Goal: Answer question/provide support

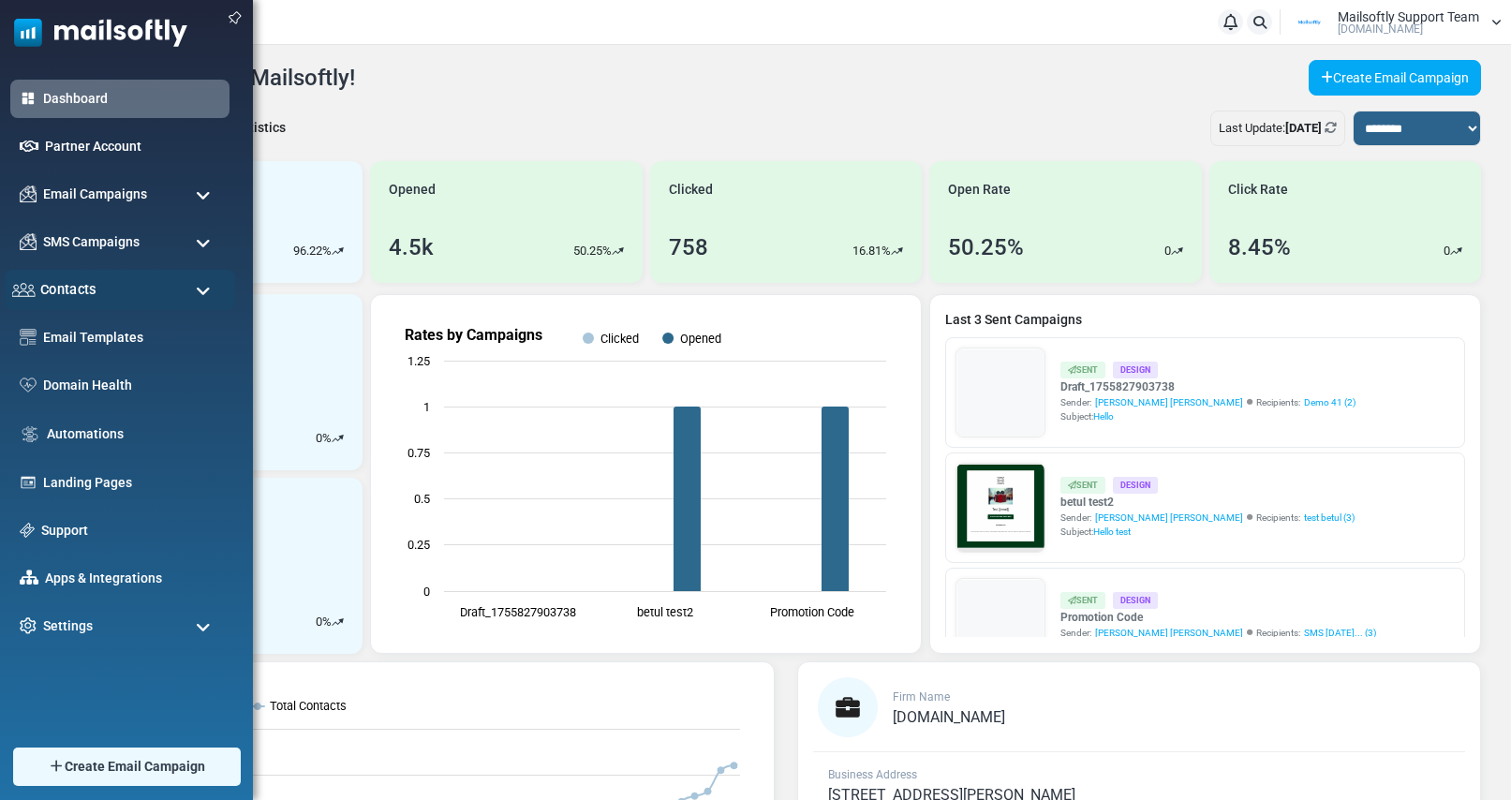
click at [75, 284] on span "Contacts" at bounding box center [68, 289] width 56 height 21
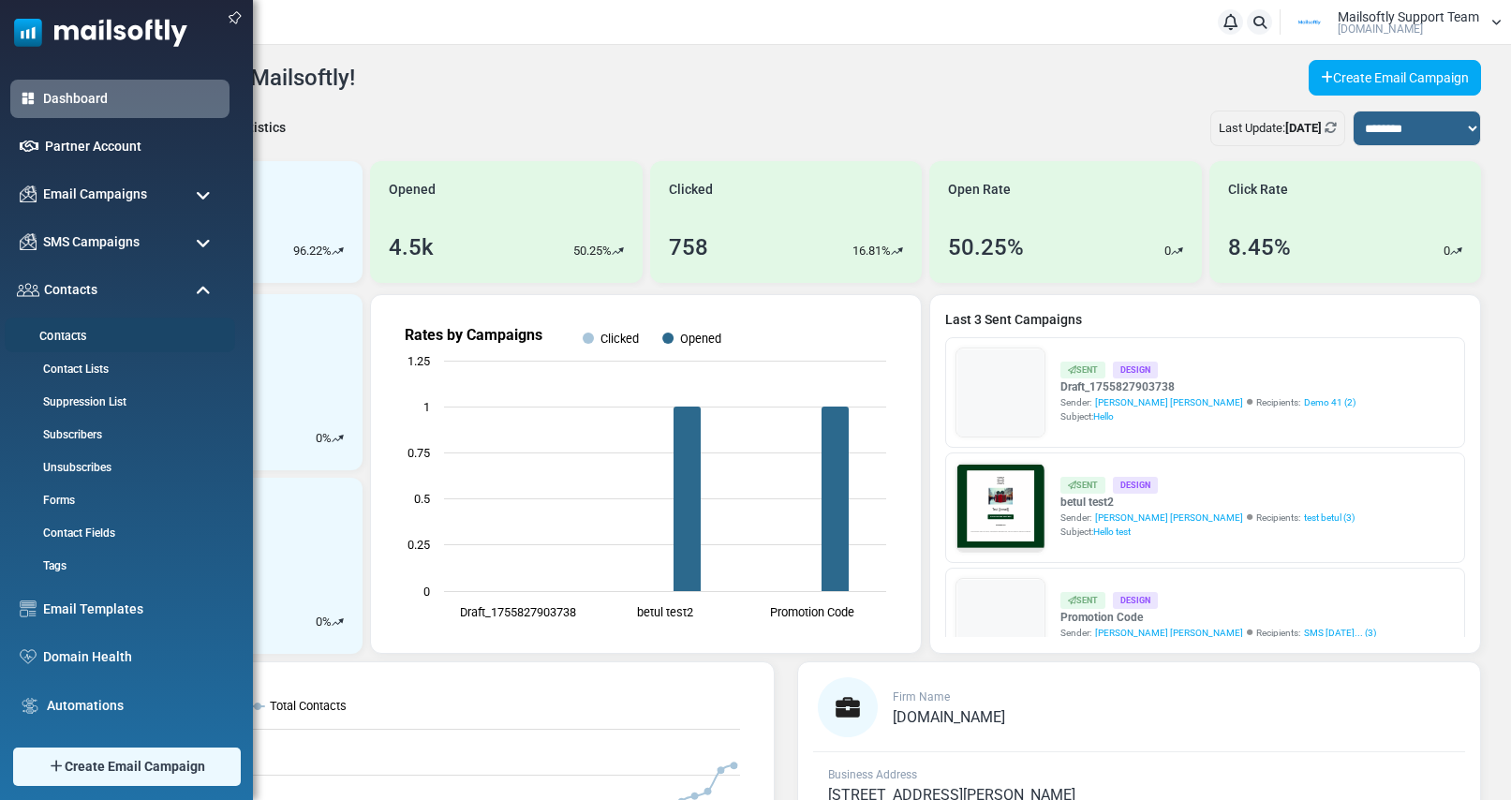
click at [69, 335] on link "Contacts" at bounding box center [117, 337] width 225 height 18
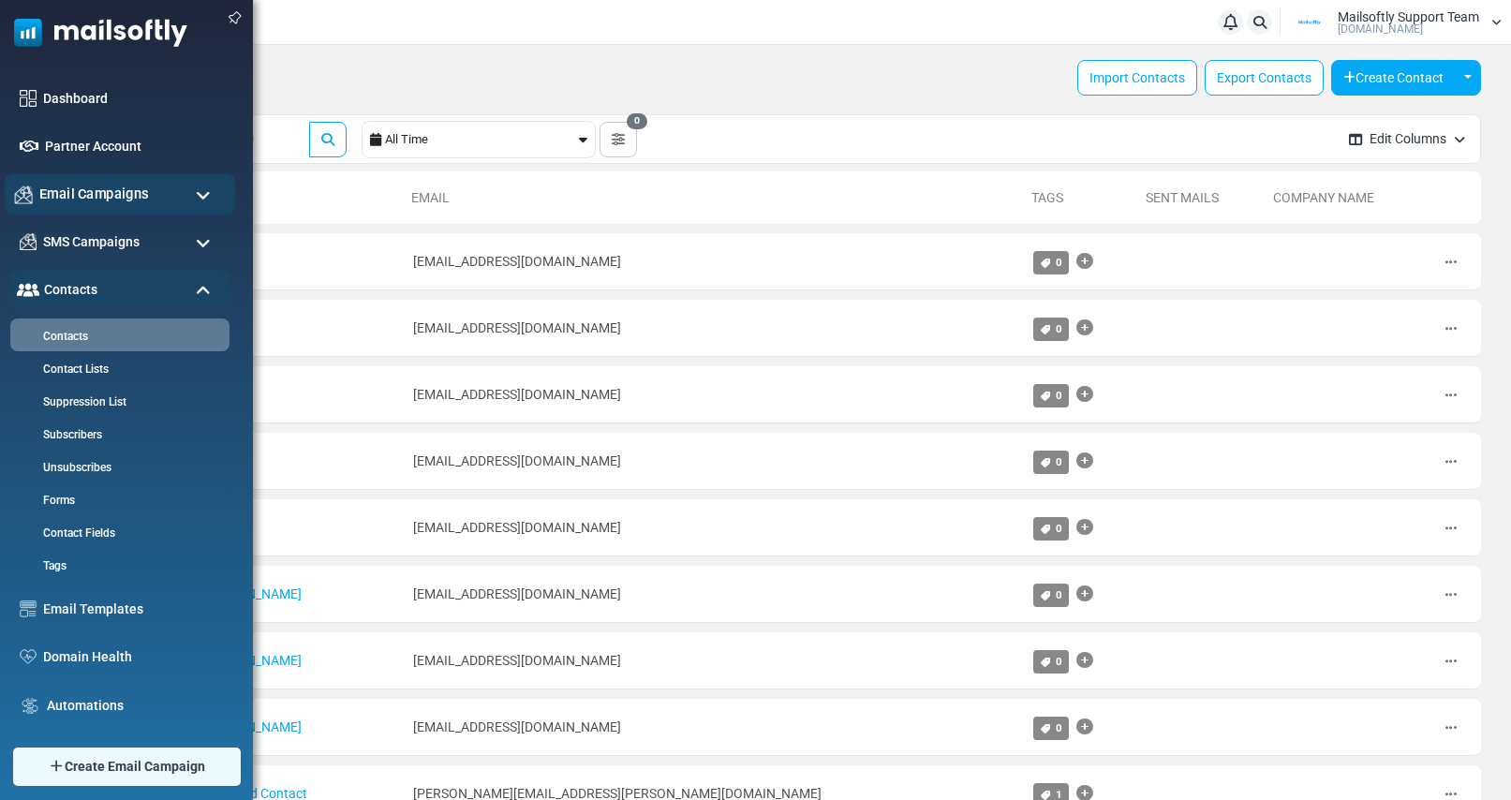
click at [118, 199] on span "Email Campaigns" at bounding box center [94, 194] width 110 height 21
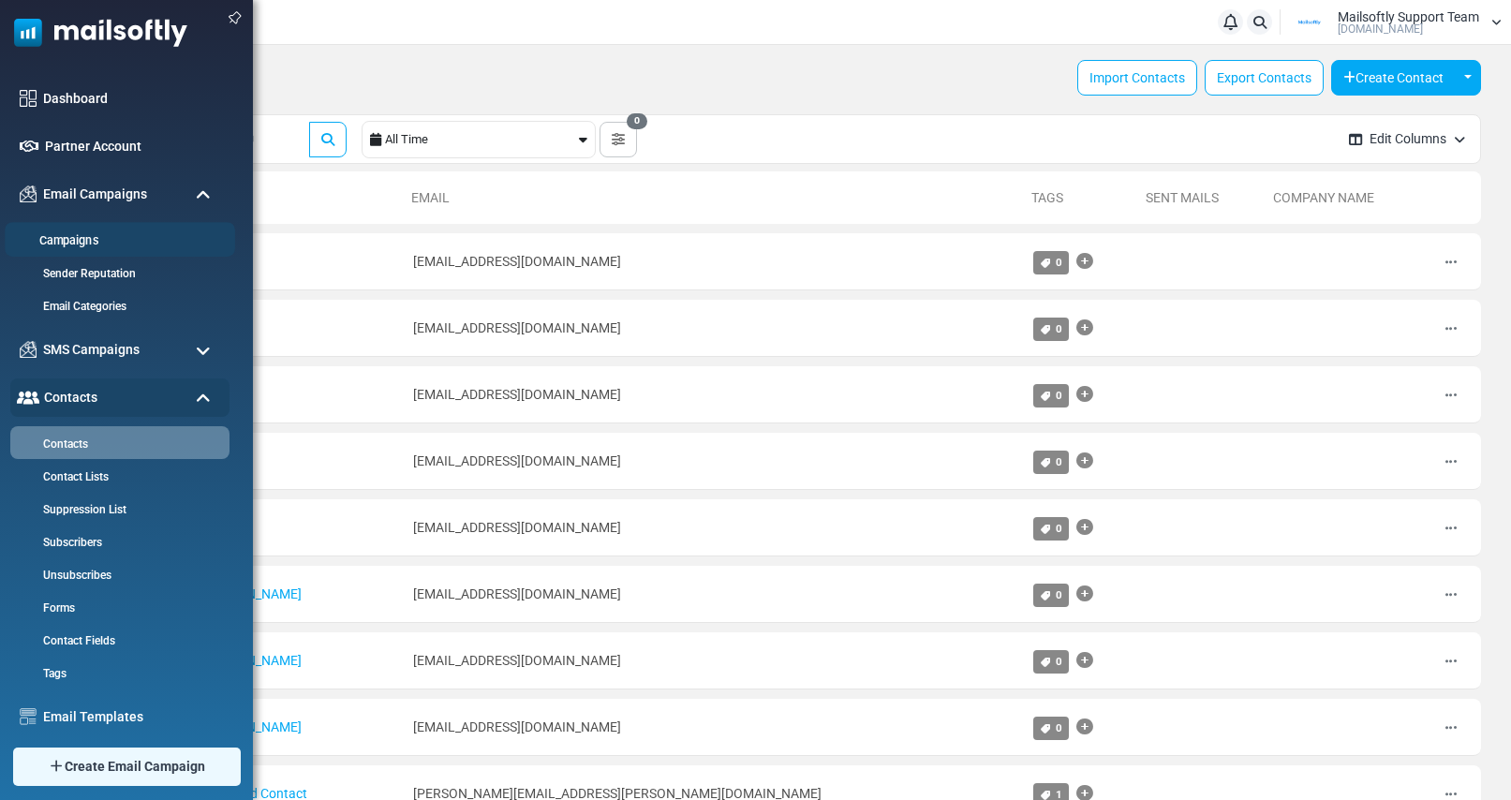
click at [86, 234] on link "Campaigns" at bounding box center [117, 241] width 225 height 18
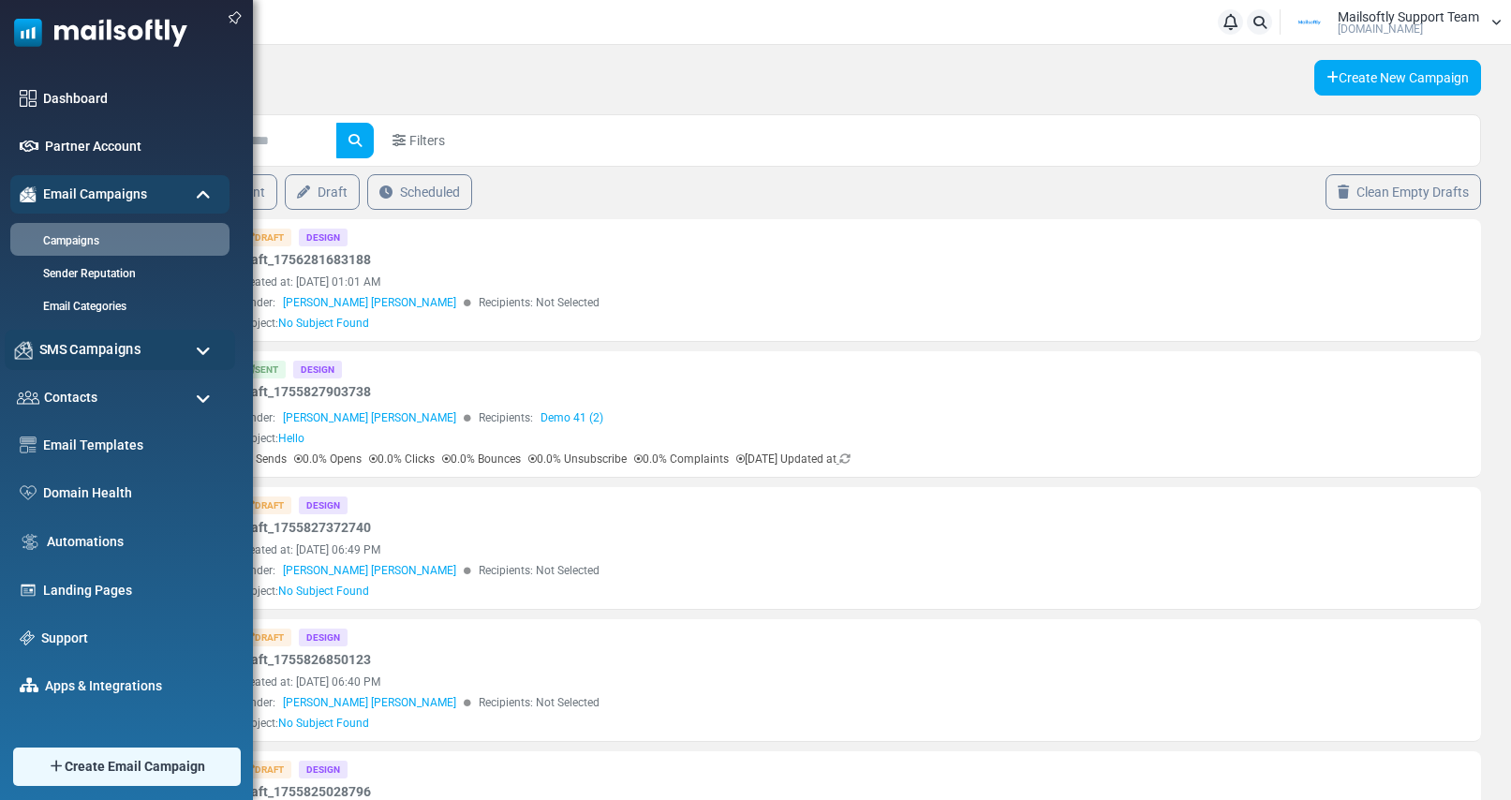
click at [100, 355] on span "SMS Campaigns" at bounding box center [89, 349] width 101 height 21
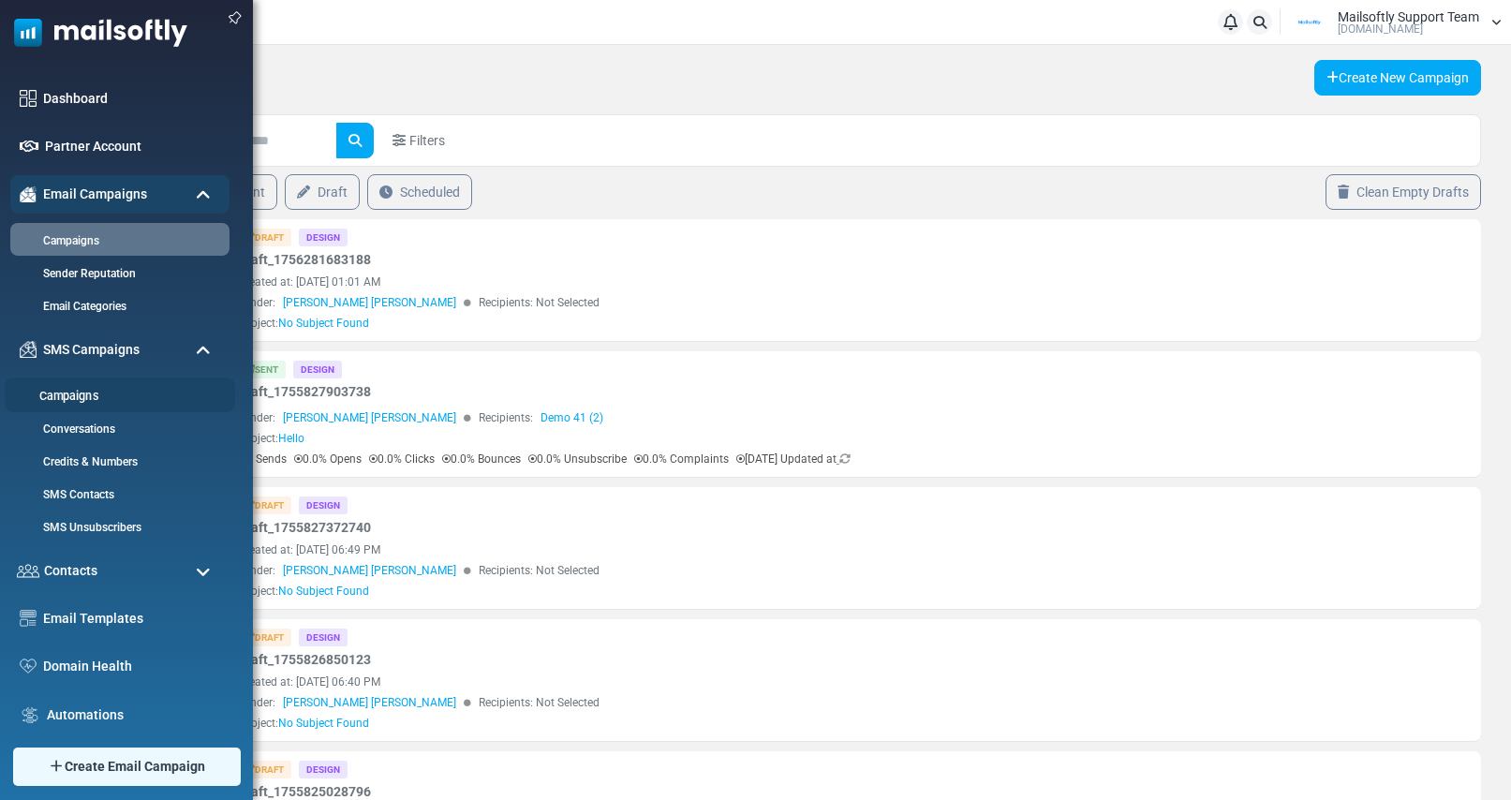
click at [81, 397] on link "Campaigns" at bounding box center [117, 397] width 225 height 18
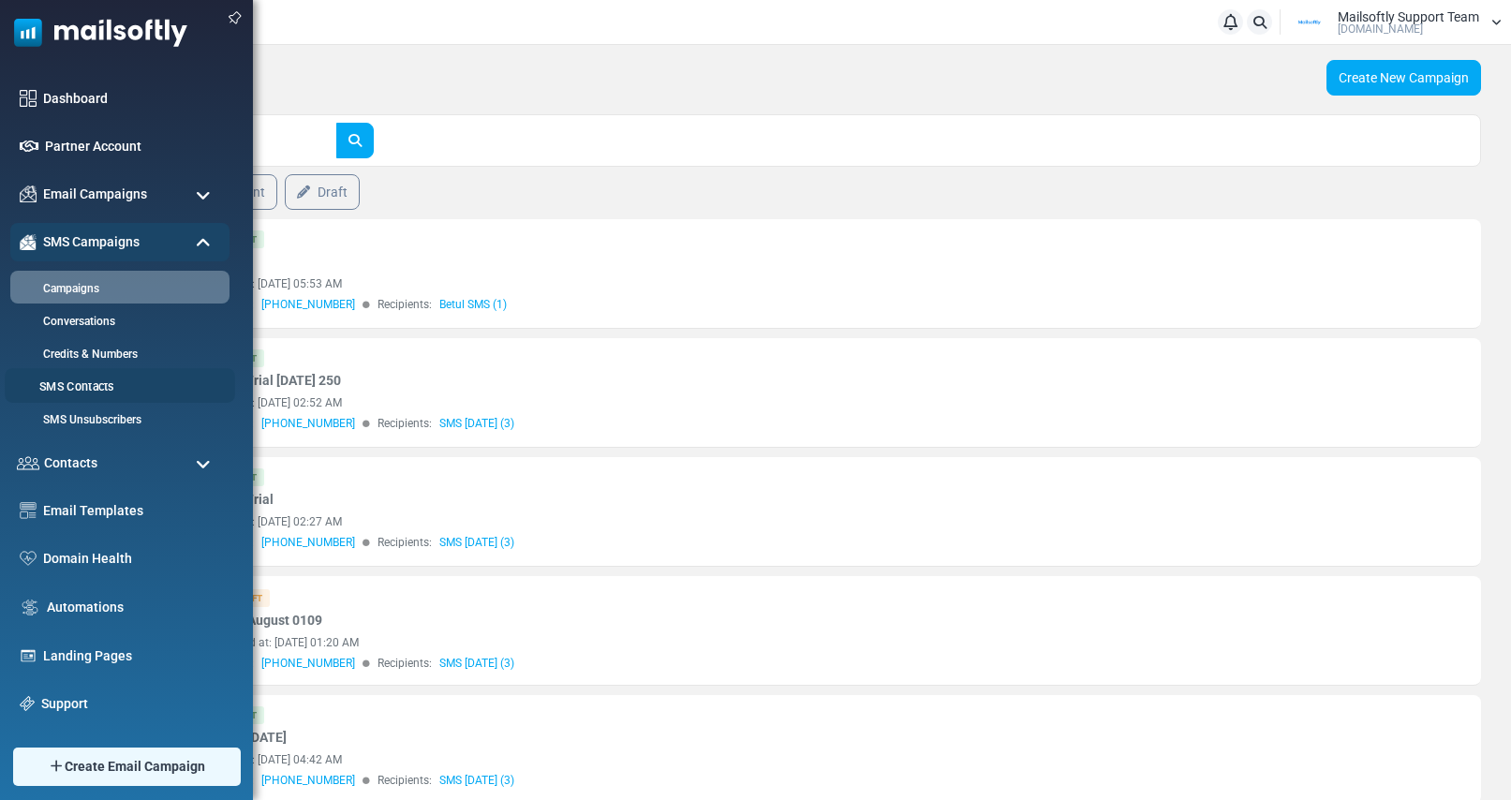
click at [80, 390] on link "SMS Contacts" at bounding box center [117, 387] width 225 height 18
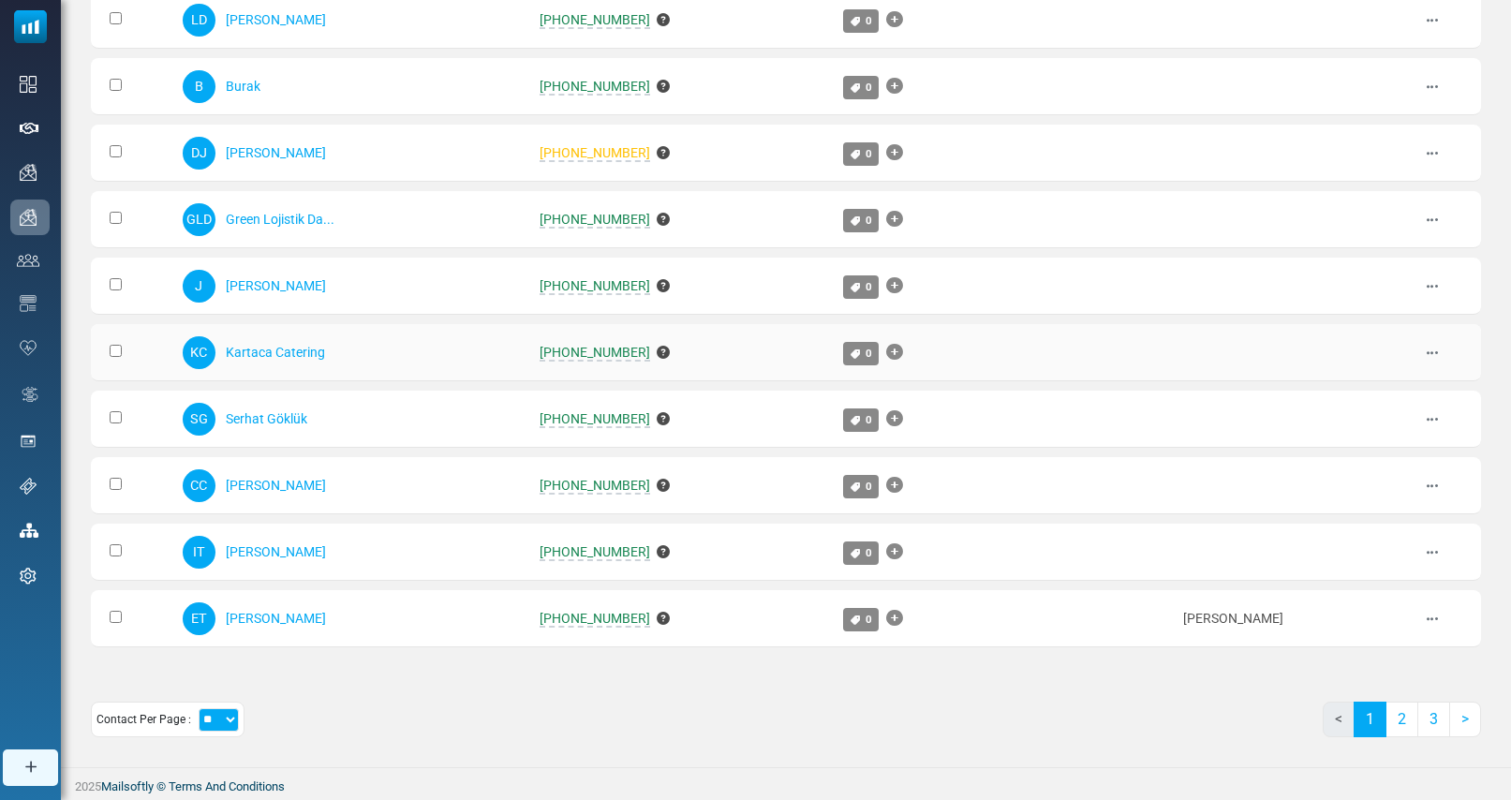
scroll to position [907, 0]
click at [1407, 730] on link "2" at bounding box center [1401, 719] width 33 height 36
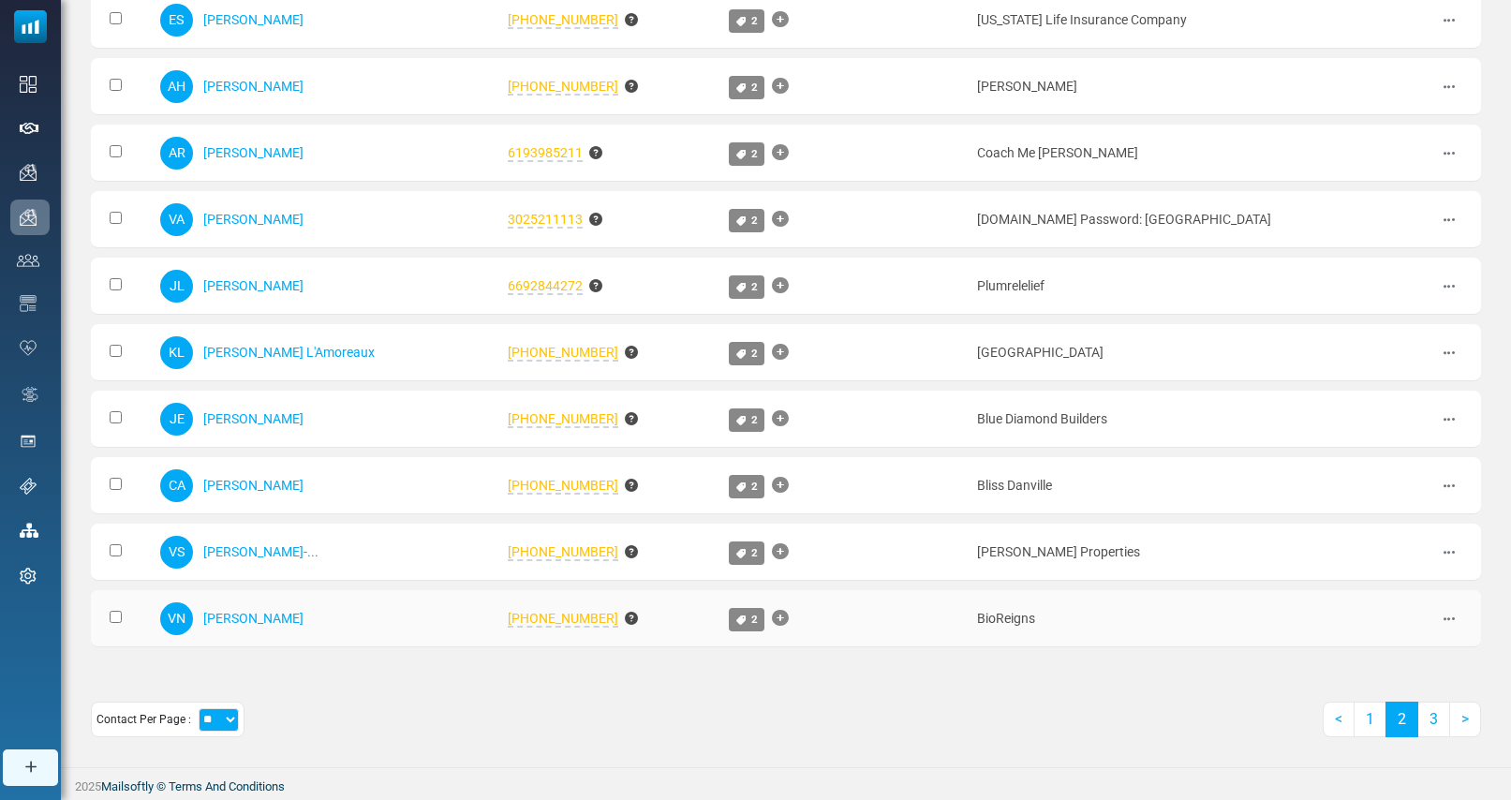
click at [508, 622] on span "559-994-1365" at bounding box center [563, 619] width 111 height 17
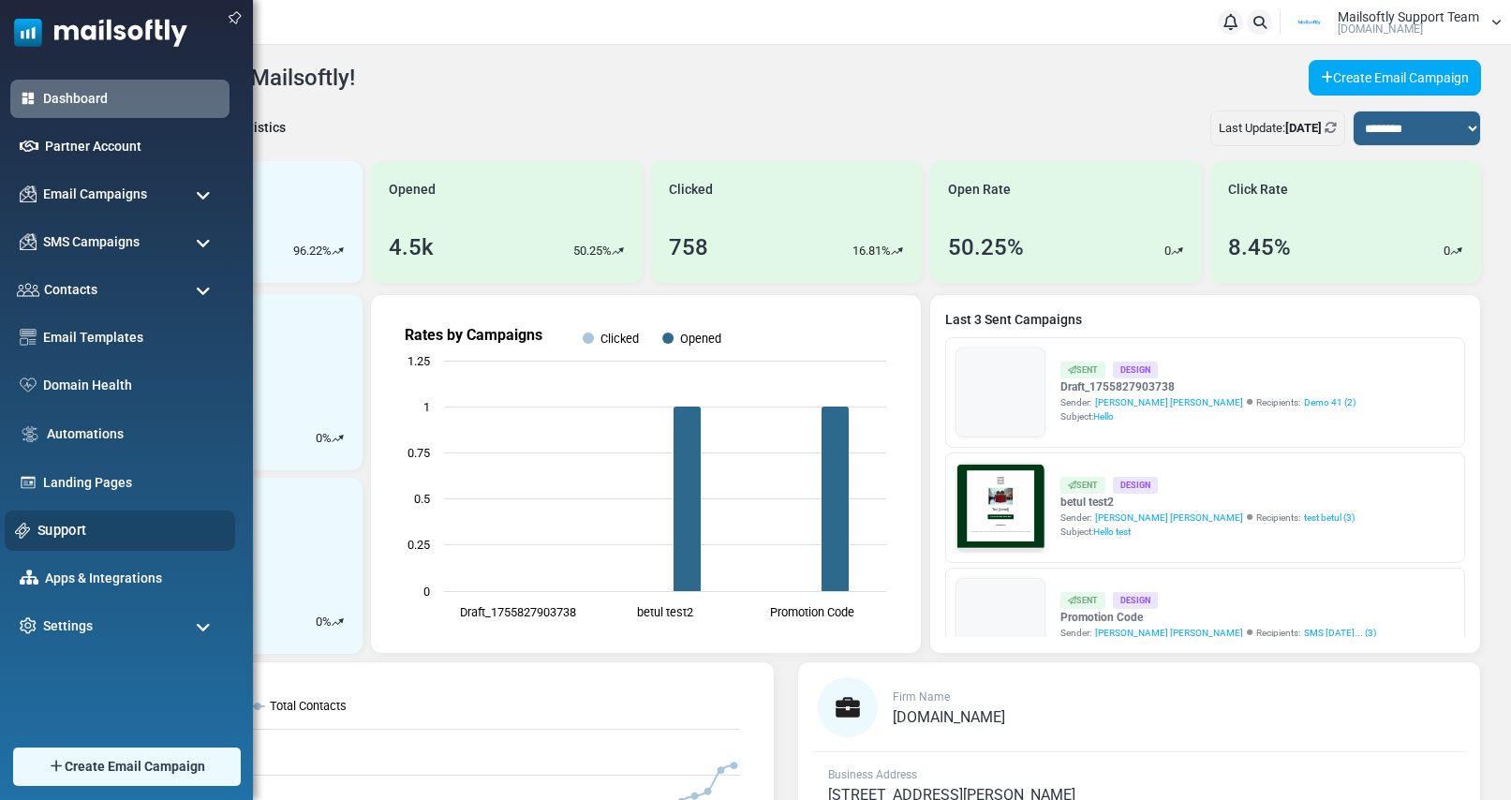
click at [56, 533] on link "Support" at bounding box center [130, 530] width 187 height 21
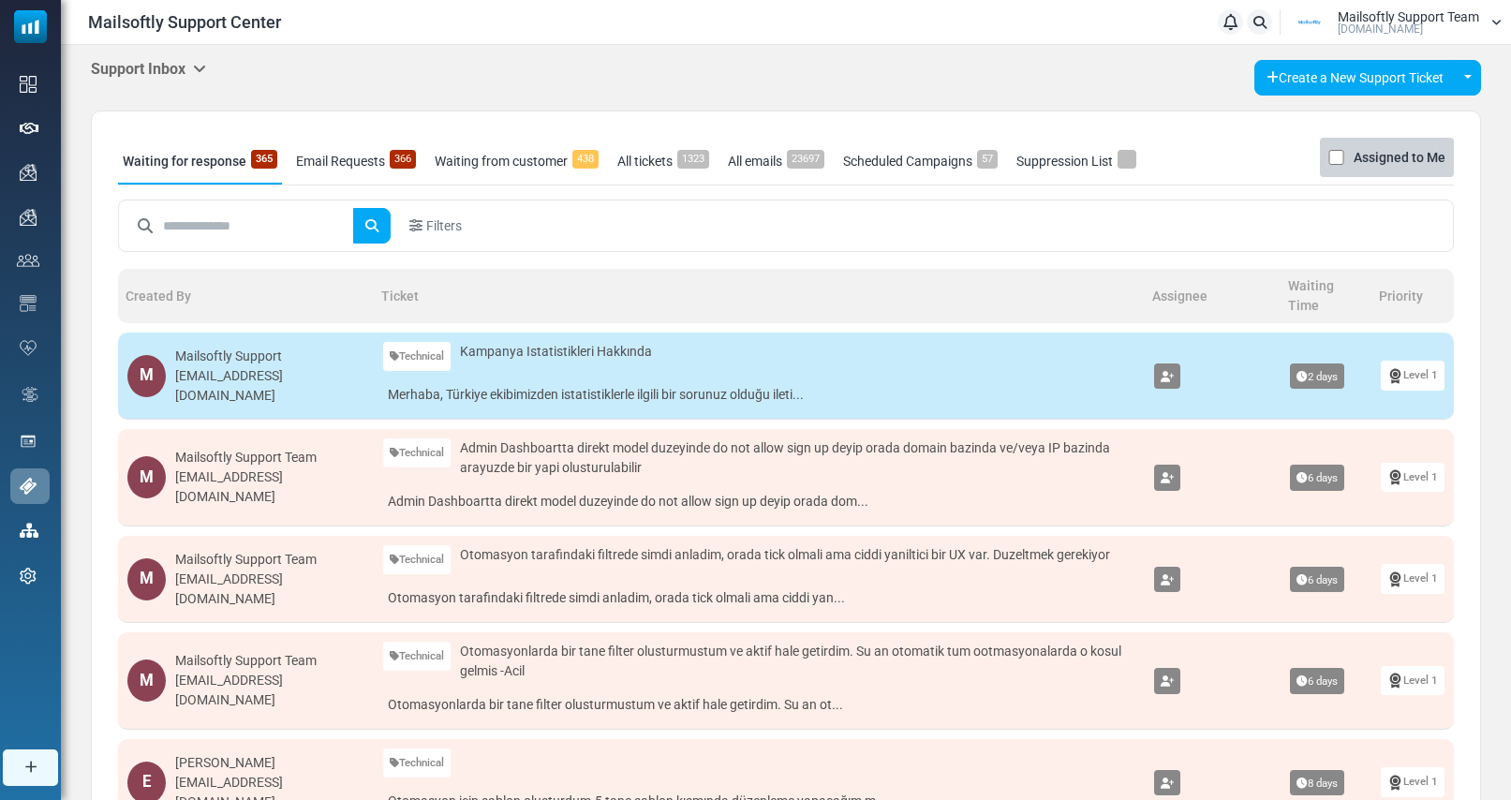
click at [342, 163] on link "Email Requests 366" at bounding box center [355, 161] width 129 height 47
